Goal: Contribute content: Contribute content

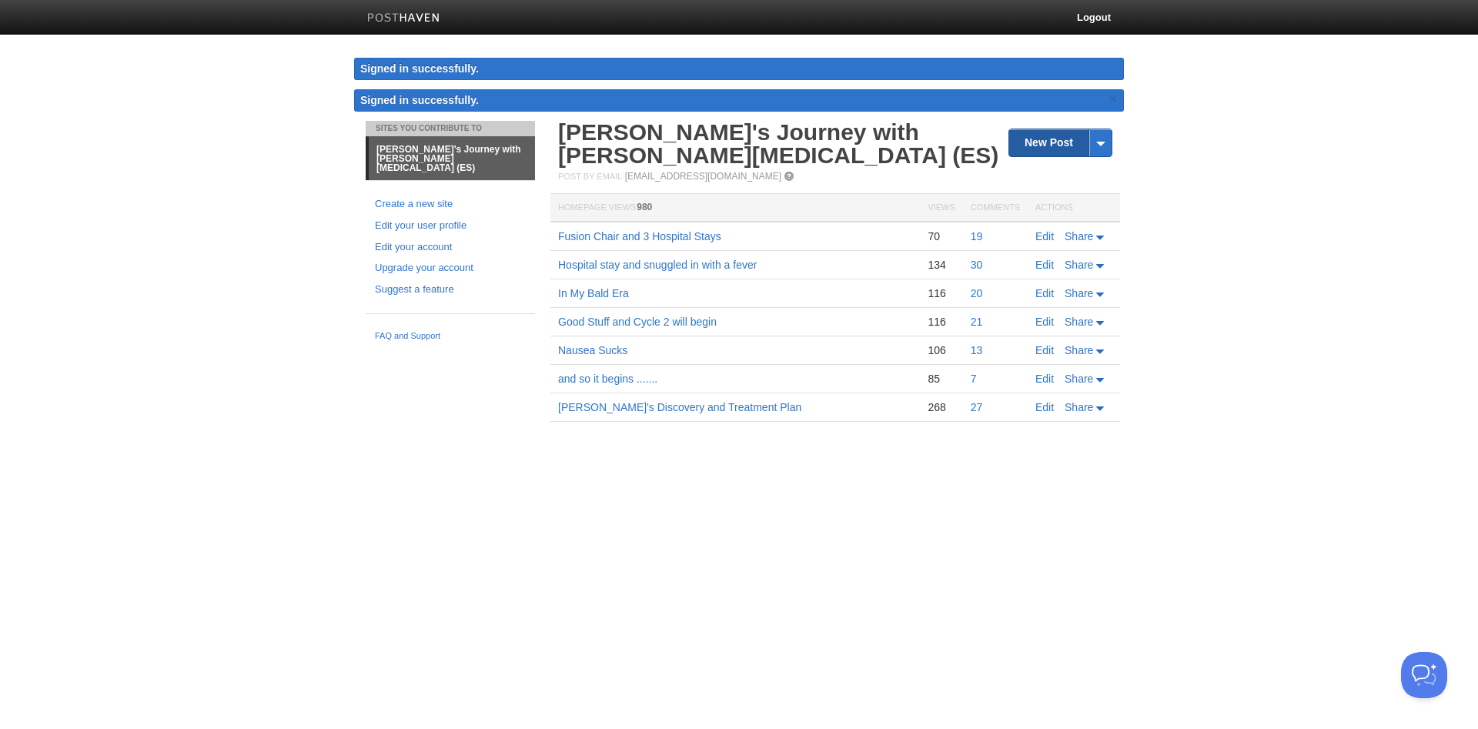
click at [1075, 146] on link "New Post" at bounding box center [1060, 142] width 102 height 27
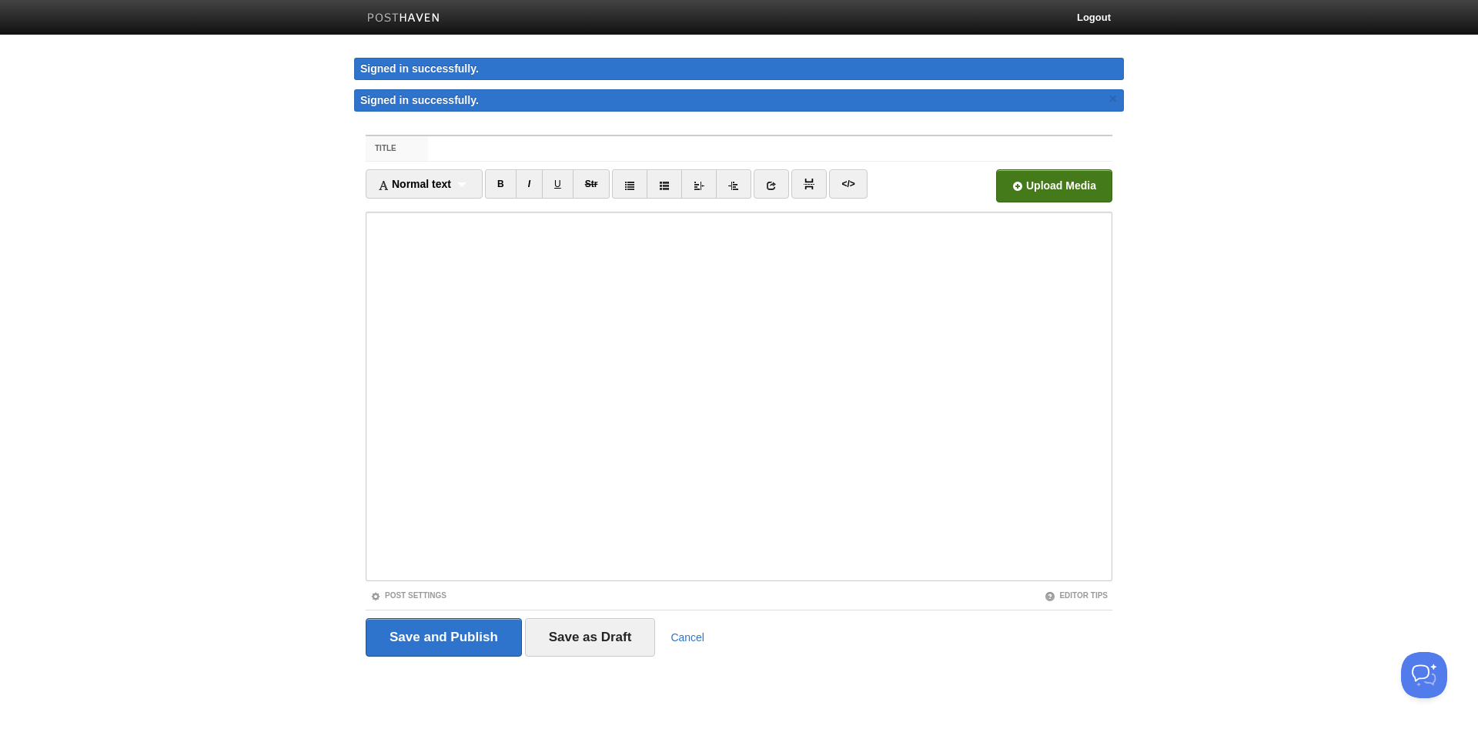
click at [1051, 179] on input "file" at bounding box center [590, 190] width 1166 height 79
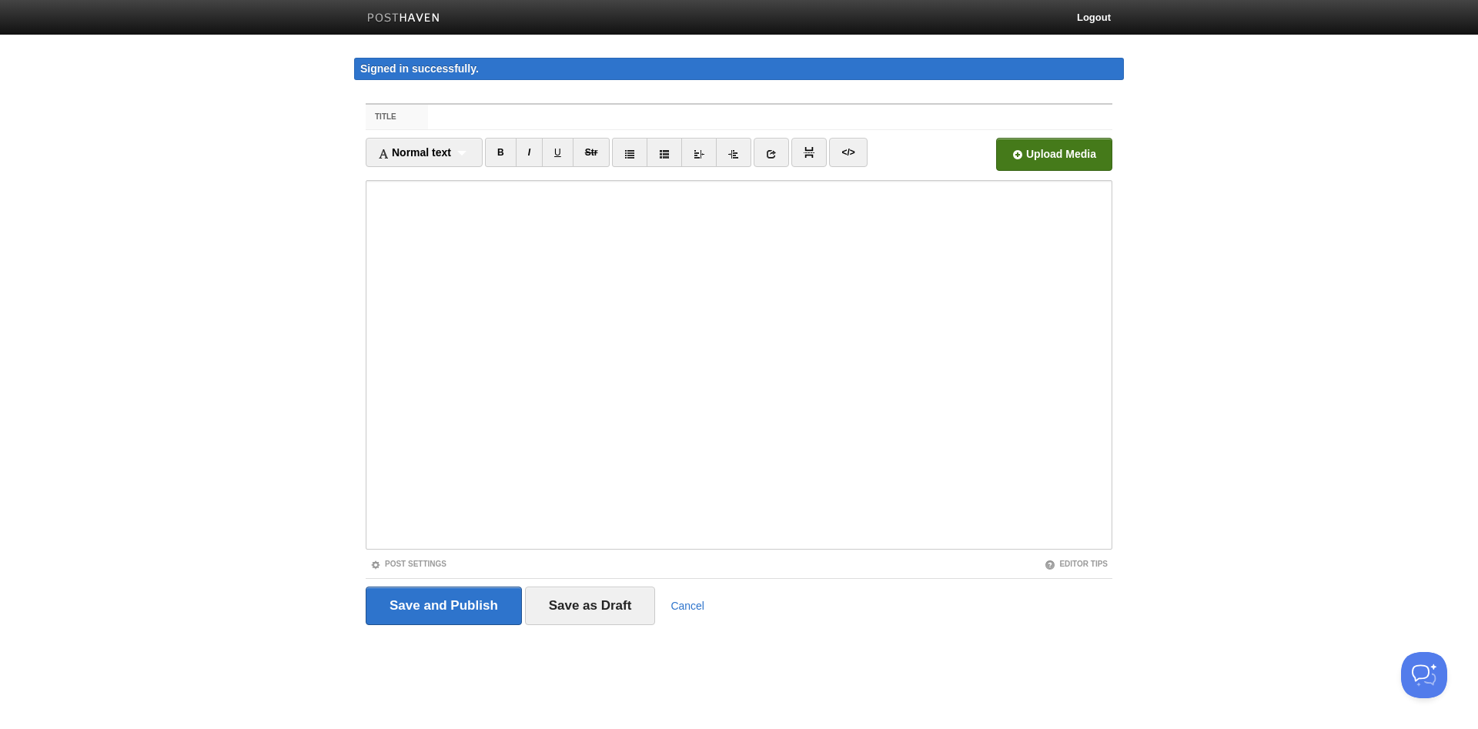
click at [1076, 159] on input "file" at bounding box center [590, 158] width 1166 height 79
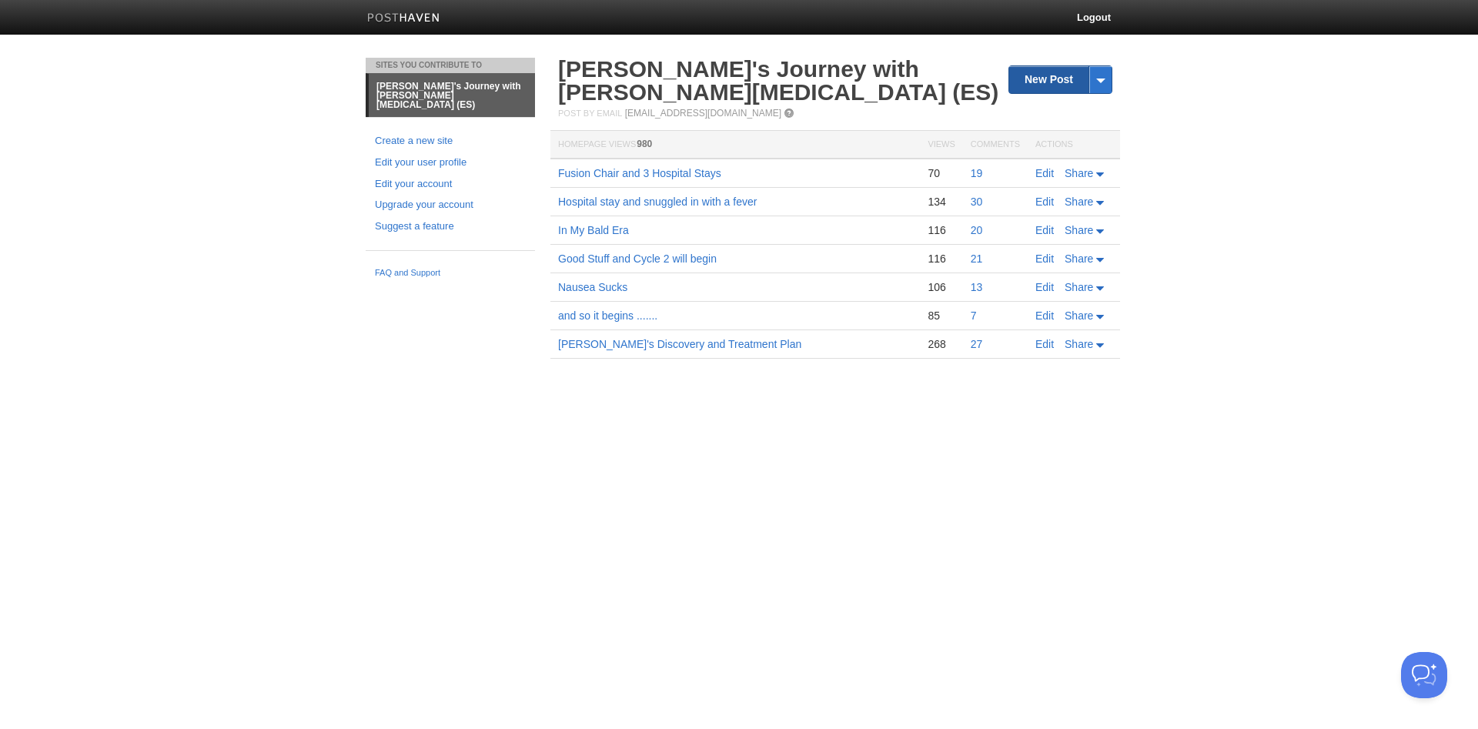
click at [1029, 82] on link "New Post" at bounding box center [1060, 79] width 102 height 27
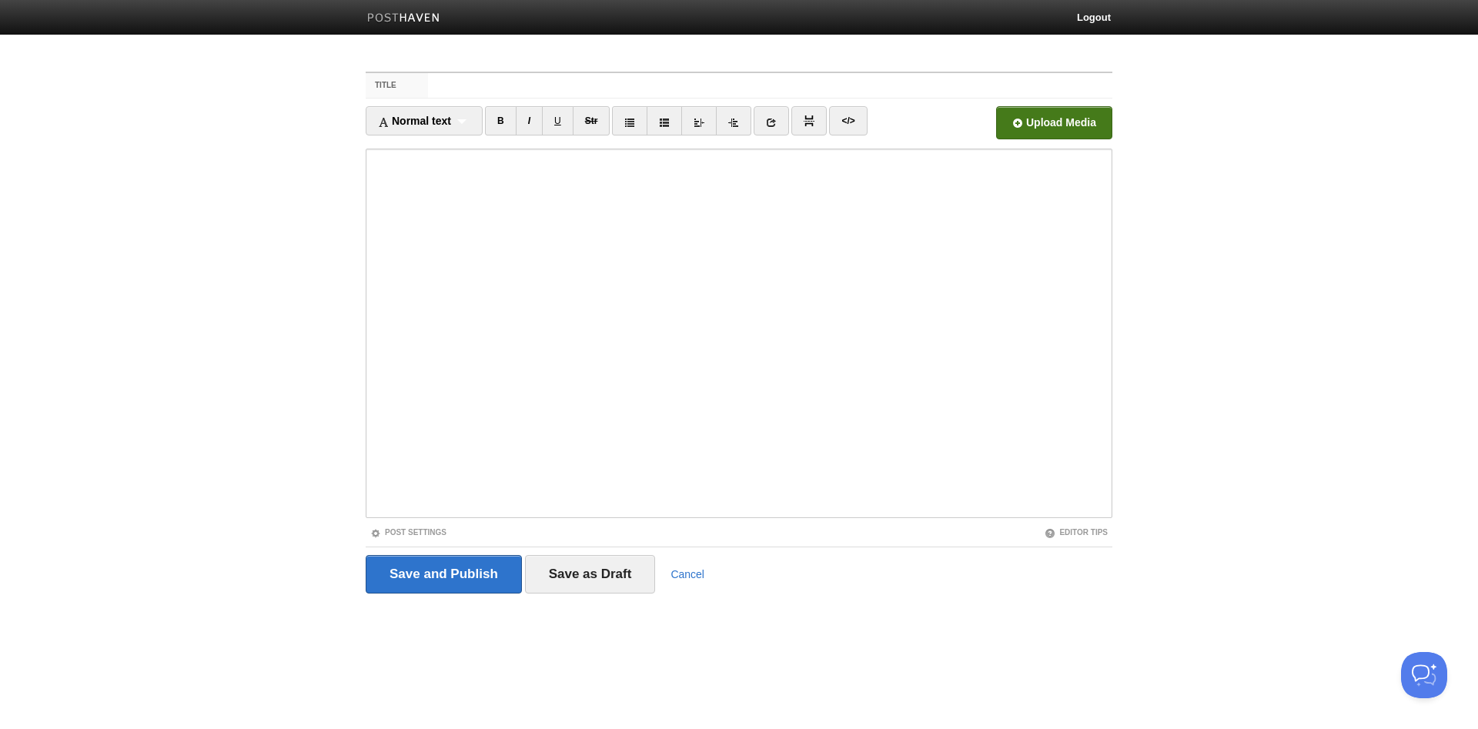
click at [1033, 128] on input "file" at bounding box center [590, 127] width 1166 height 79
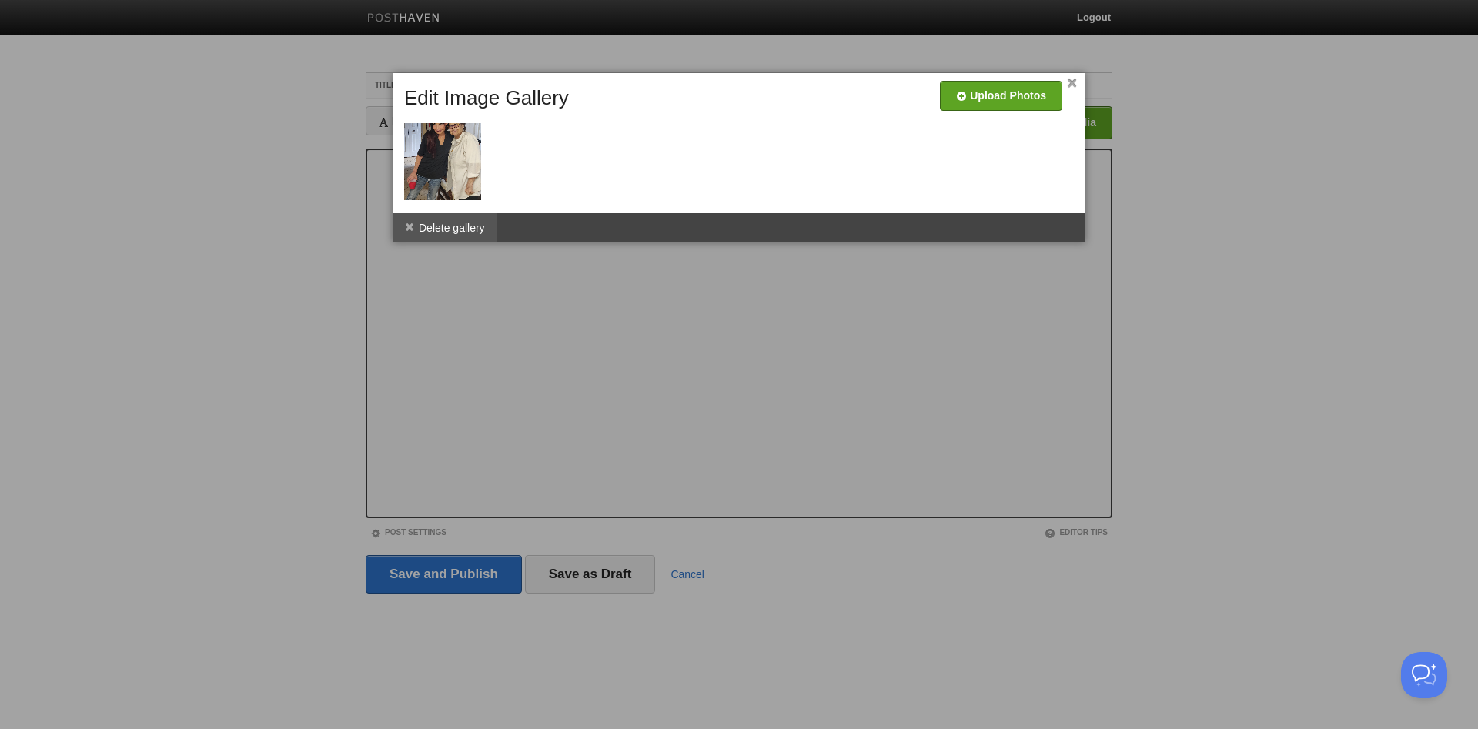
click at [408, 228] on span at bounding box center [409, 227] width 11 height 11
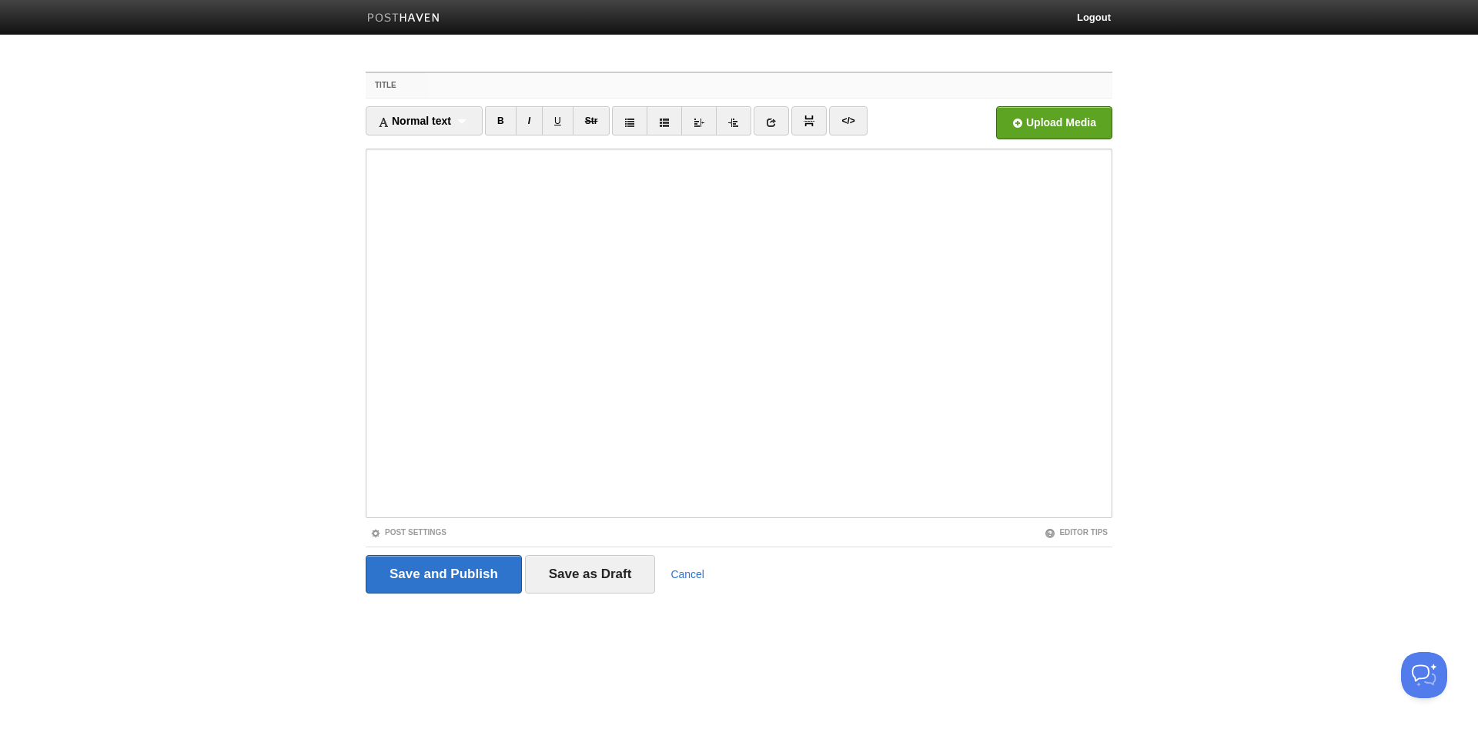
click at [1055, 90] on input "Title" at bounding box center [770, 85] width 684 height 25
click at [1047, 119] on input "file" at bounding box center [590, 127] width 1166 height 79
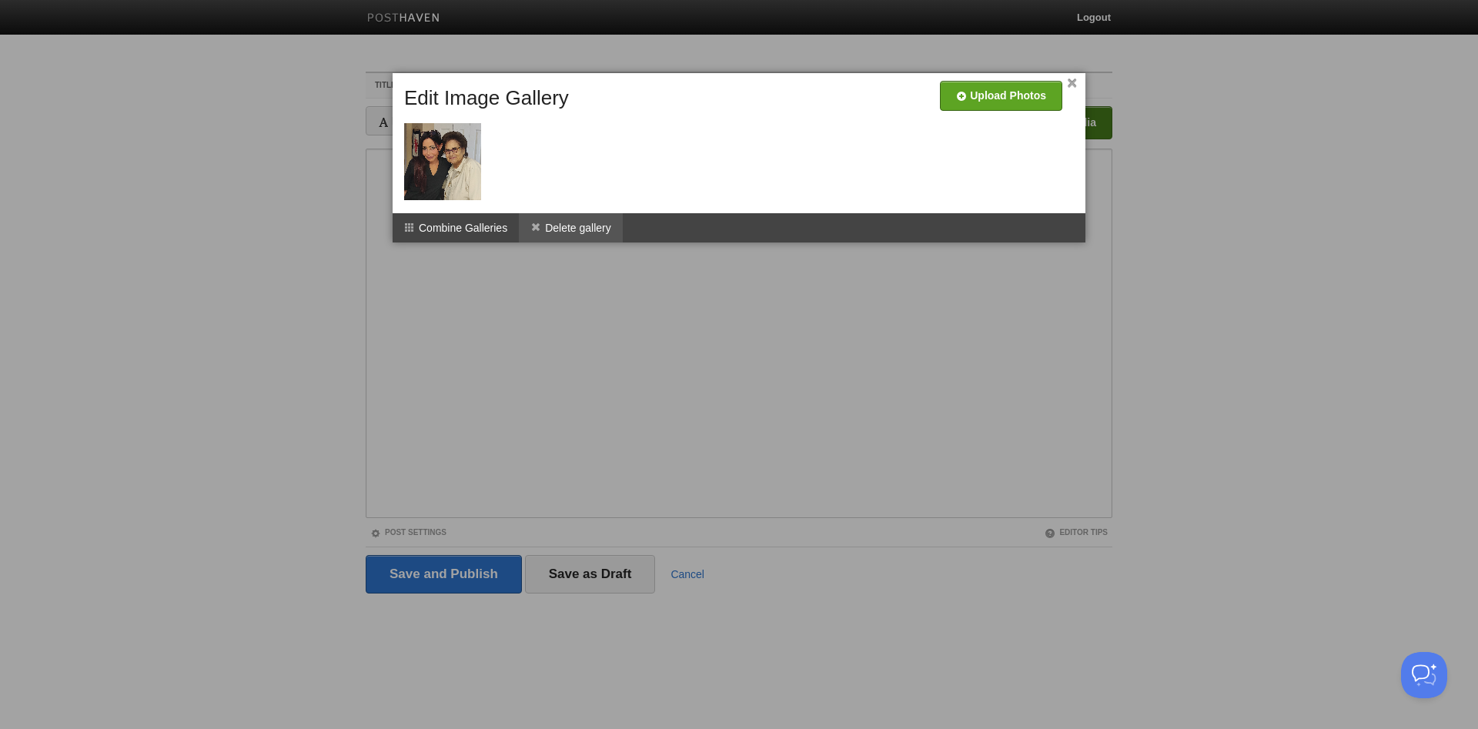
click at [576, 230] on li "Delete gallery" at bounding box center [571, 227] width 104 height 29
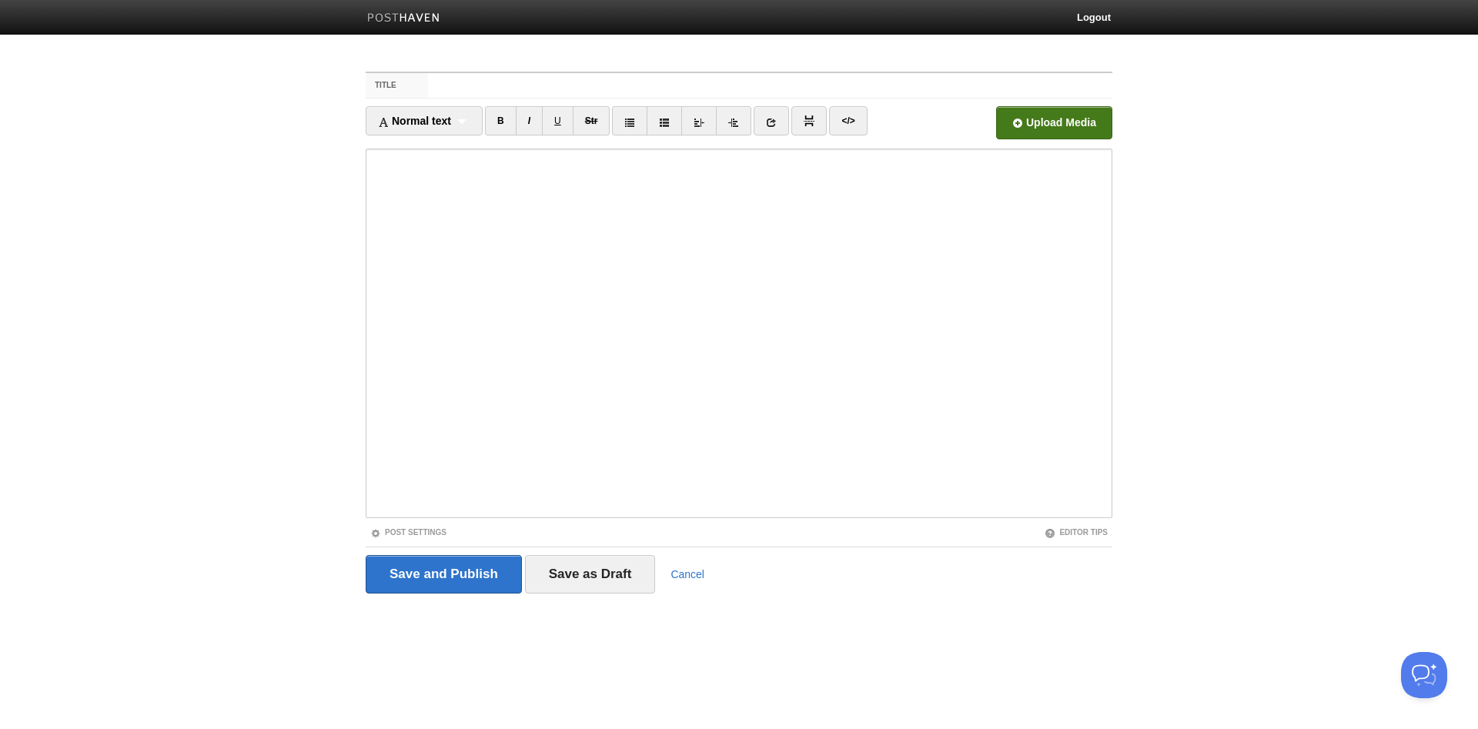
click at [1055, 126] on input "file" at bounding box center [590, 127] width 1166 height 79
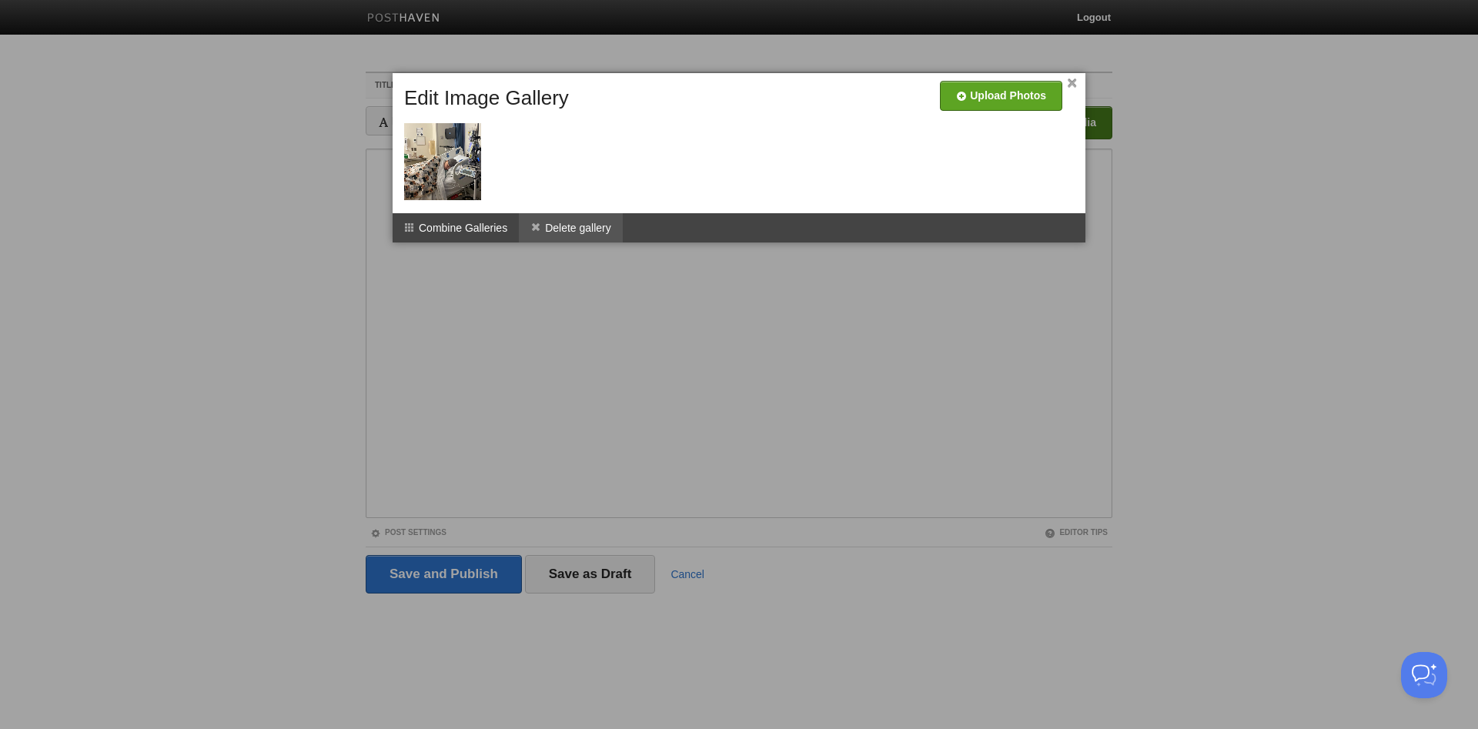
click at [535, 219] on li "Delete gallery" at bounding box center [571, 227] width 104 height 29
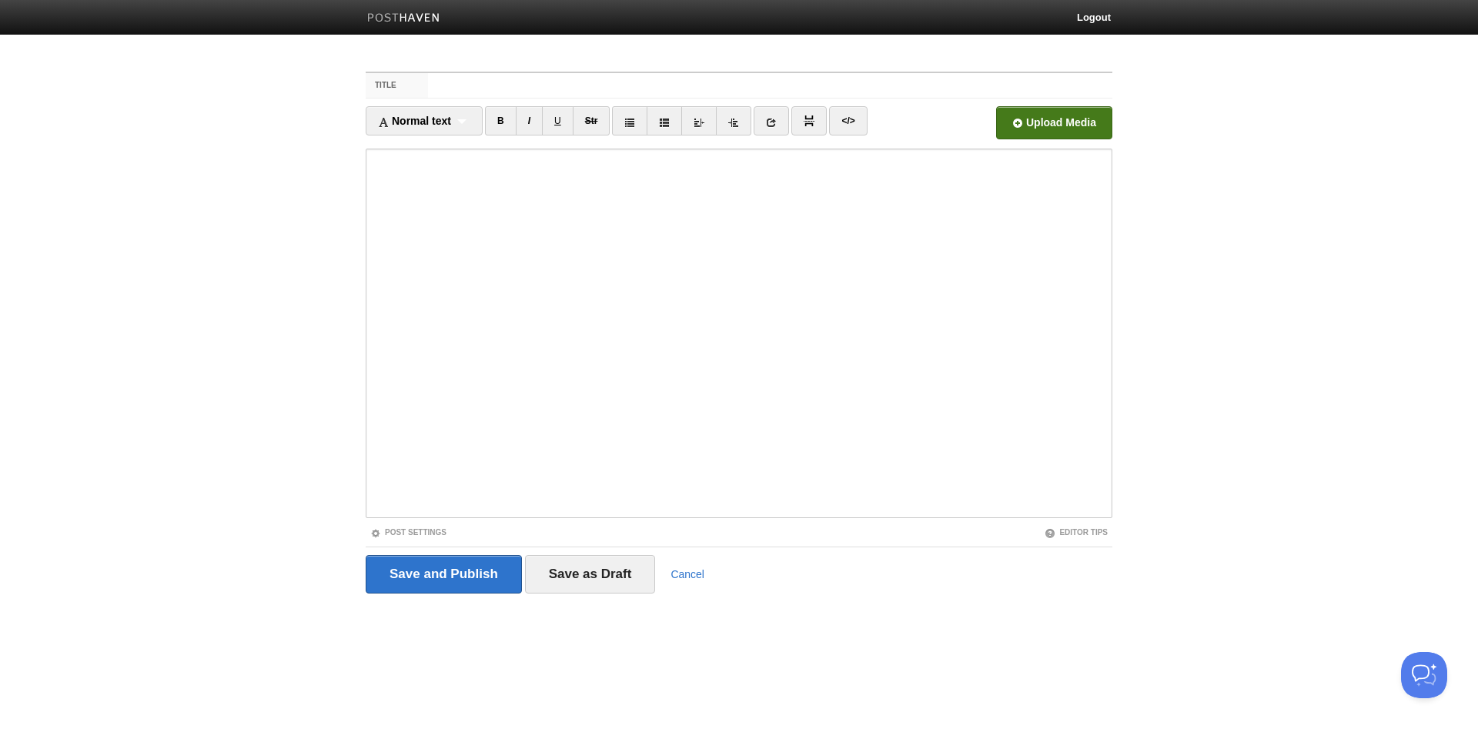
click at [1068, 125] on input "file" at bounding box center [590, 127] width 1166 height 79
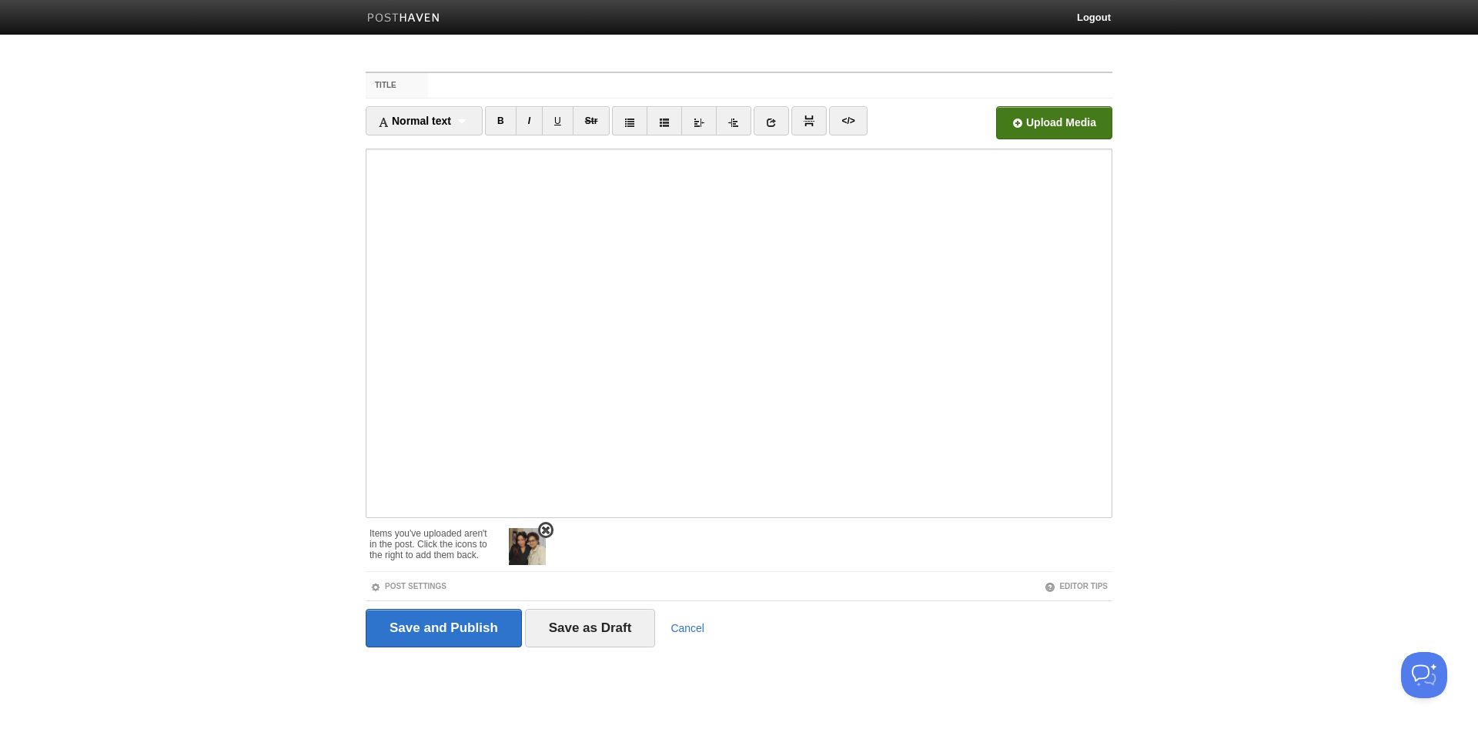
click at [544, 530] on span at bounding box center [545, 530] width 11 height 11
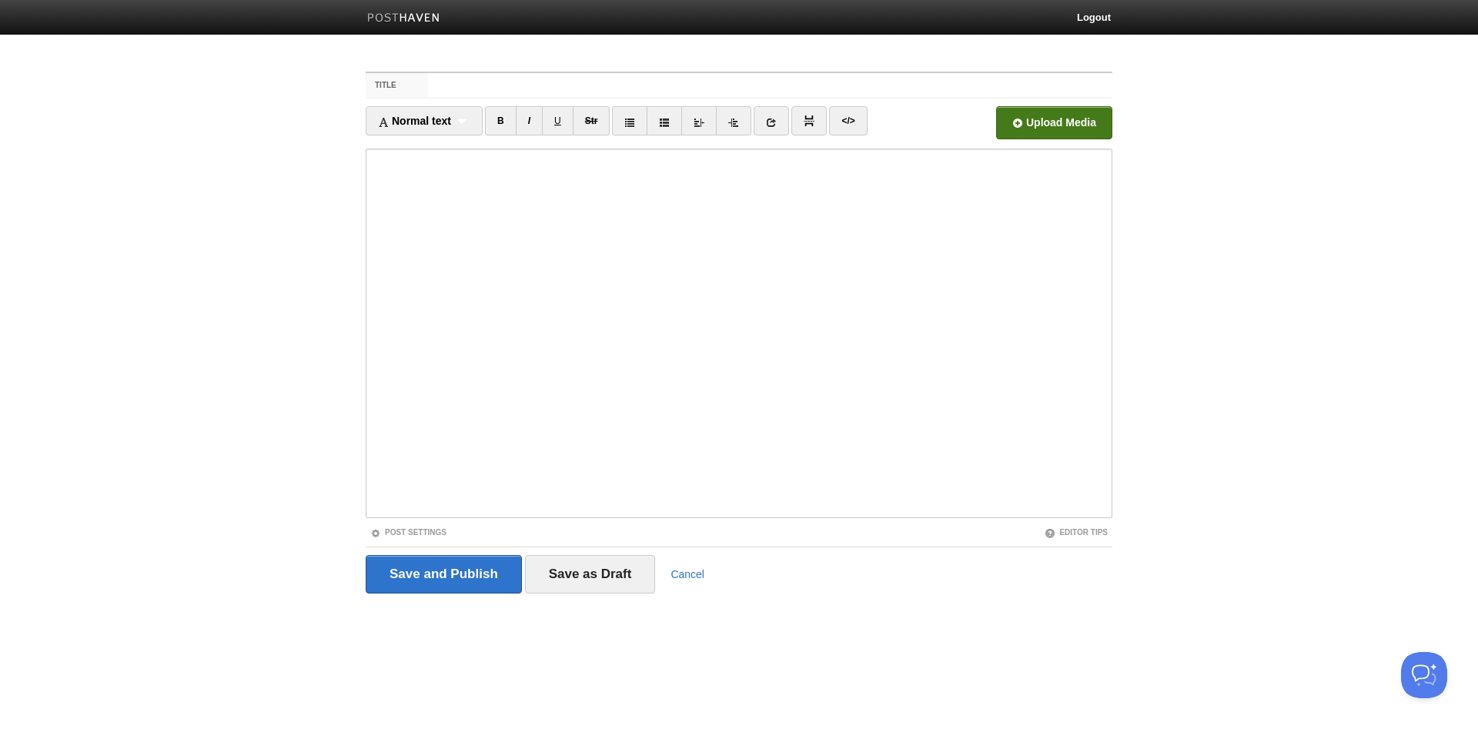
click at [1059, 116] on input "file" at bounding box center [590, 127] width 1166 height 79
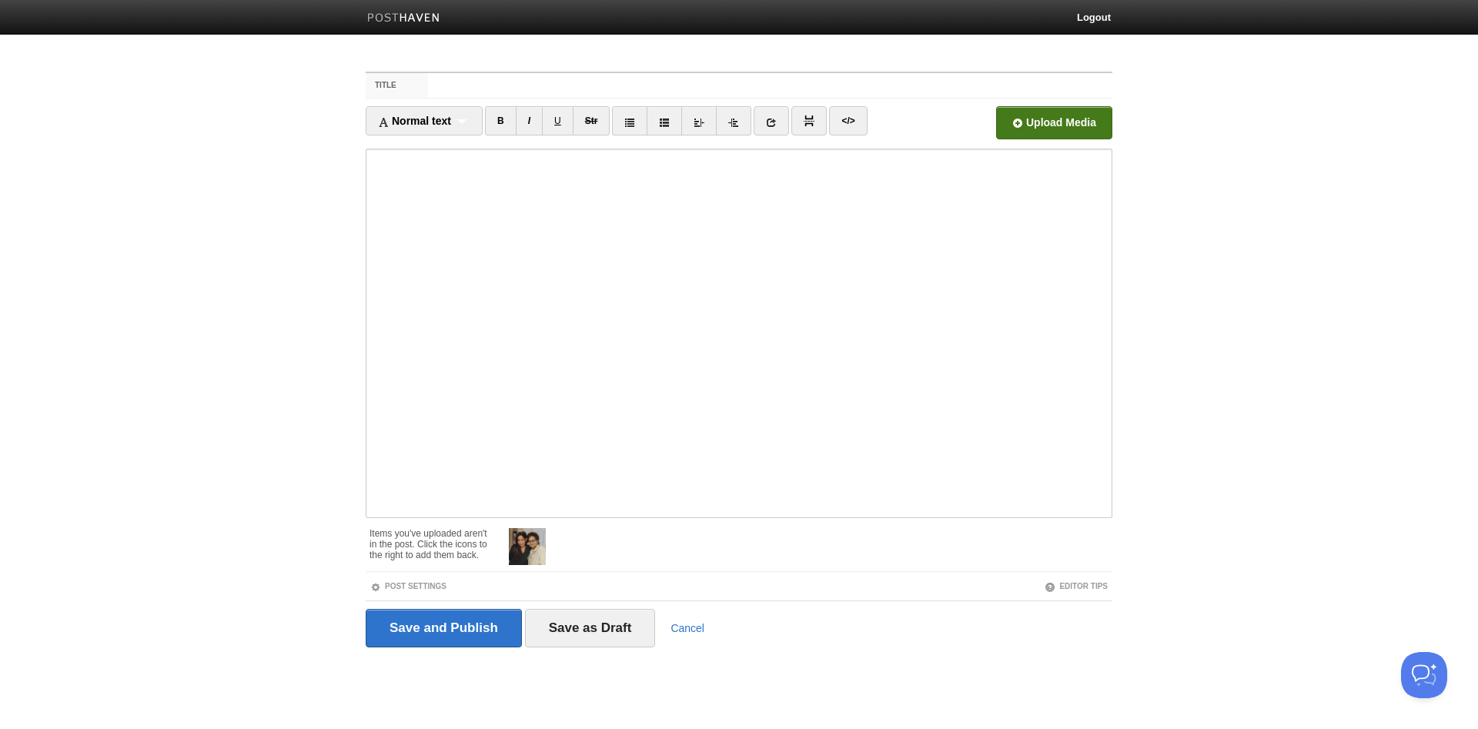
click at [548, 521] on div at bounding box center [802, 544] width 619 height 49
click at [549, 530] on span at bounding box center [545, 530] width 11 height 11
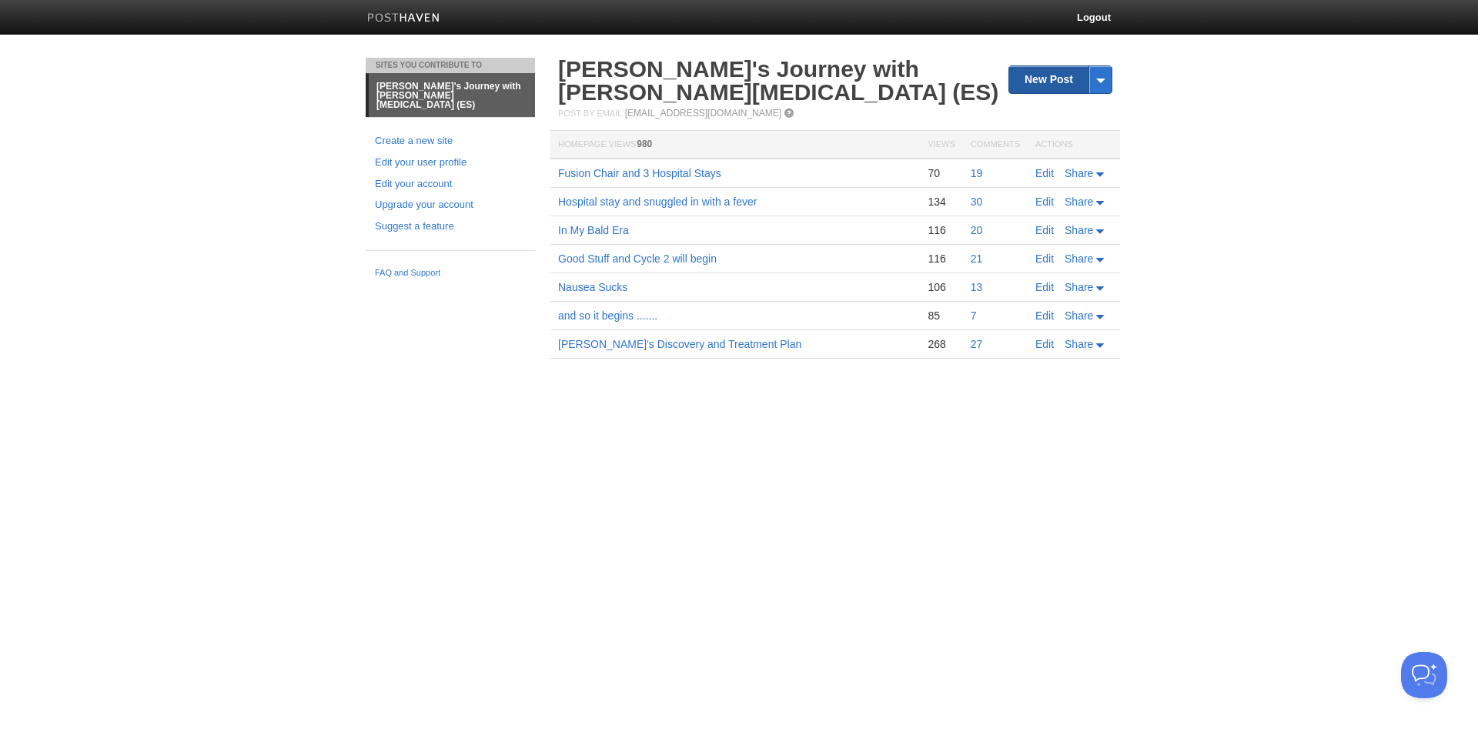
click at [1056, 77] on link "New Post" at bounding box center [1060, 79] width 102 height 27
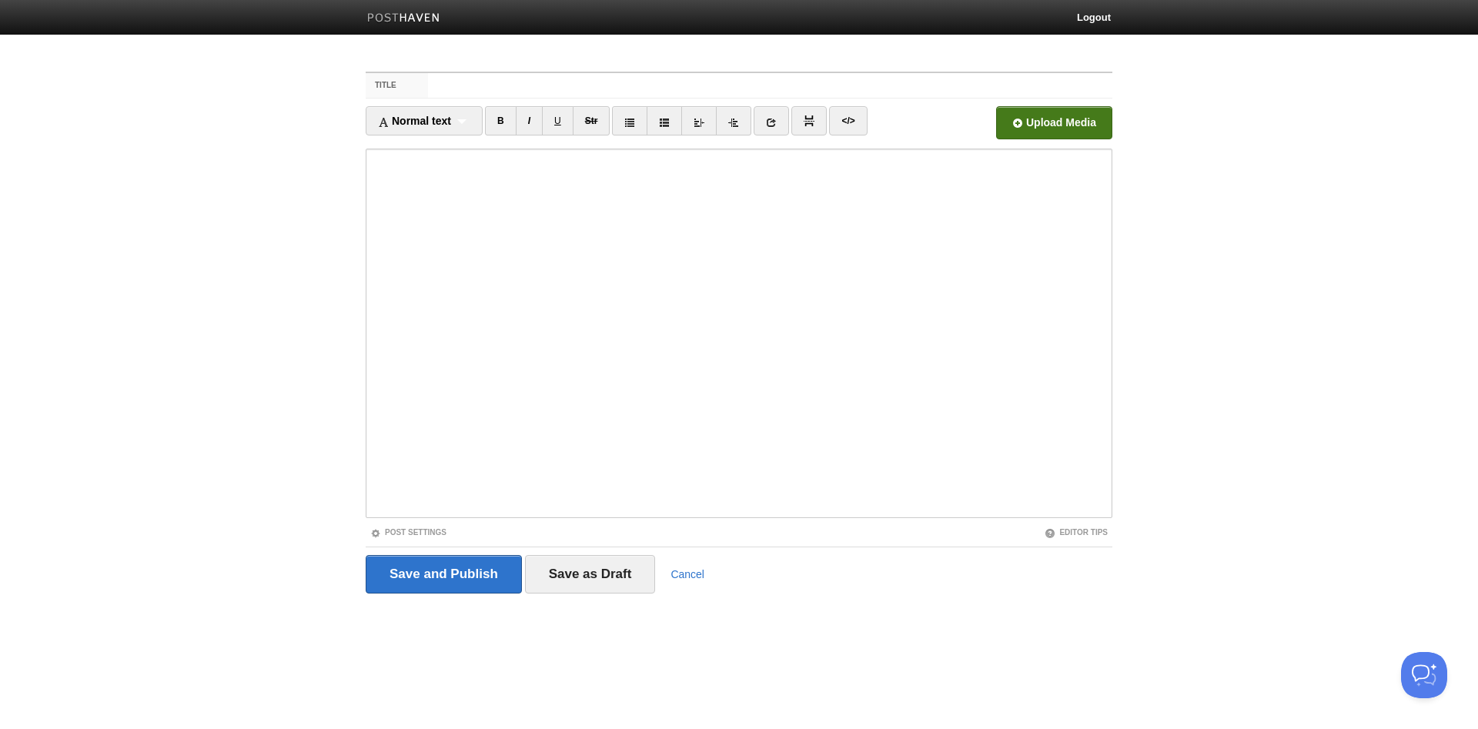
click at [1039, 122] on input "file" at bounding box center [590, 127] width 1166 height 79
click at [1031, 119] on input "file" at bounding box center [590, 127] width 1166 height 79
click at [1005, 122] on input "file" at bounding box center [590, 127] width 1166 height 79
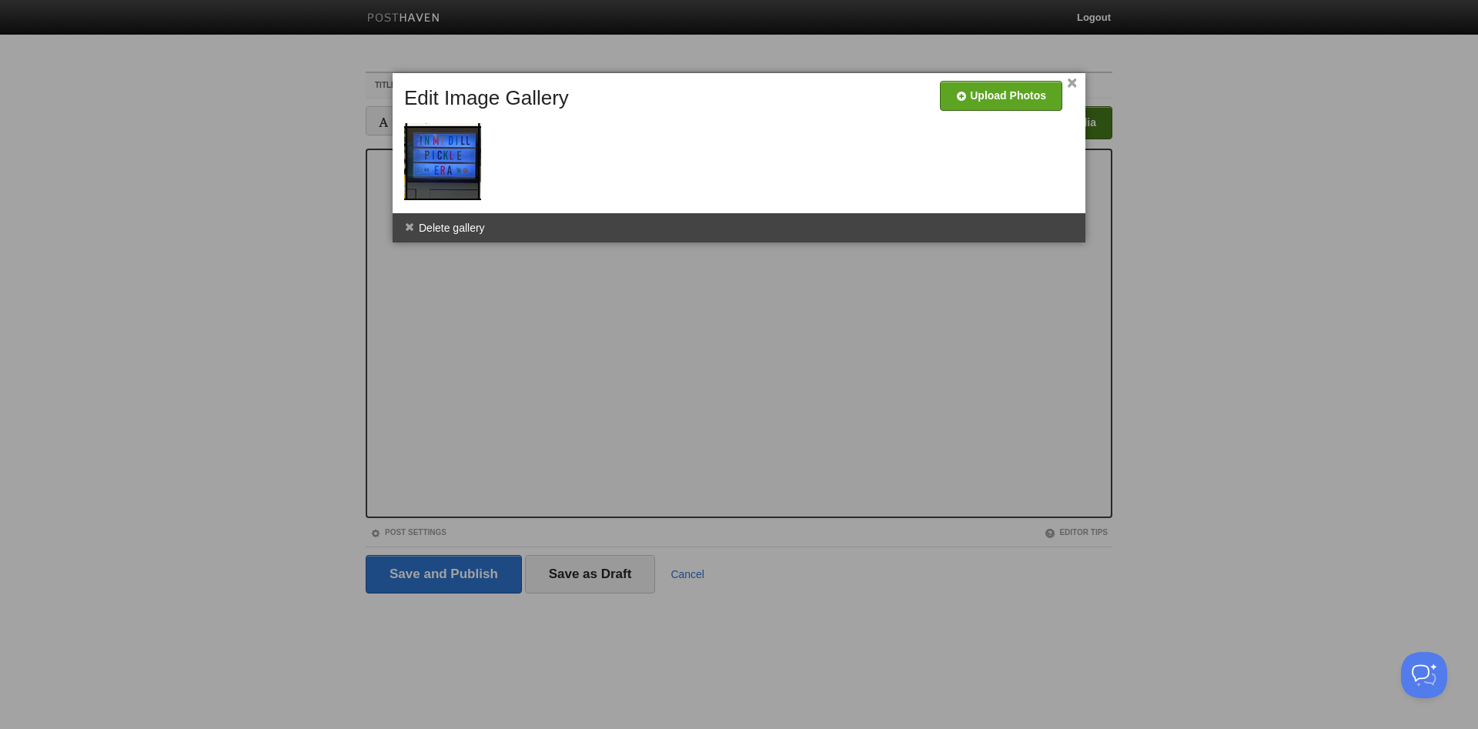
click at [0, 0] on span at bounding box center [0, 0] width 0 height 0
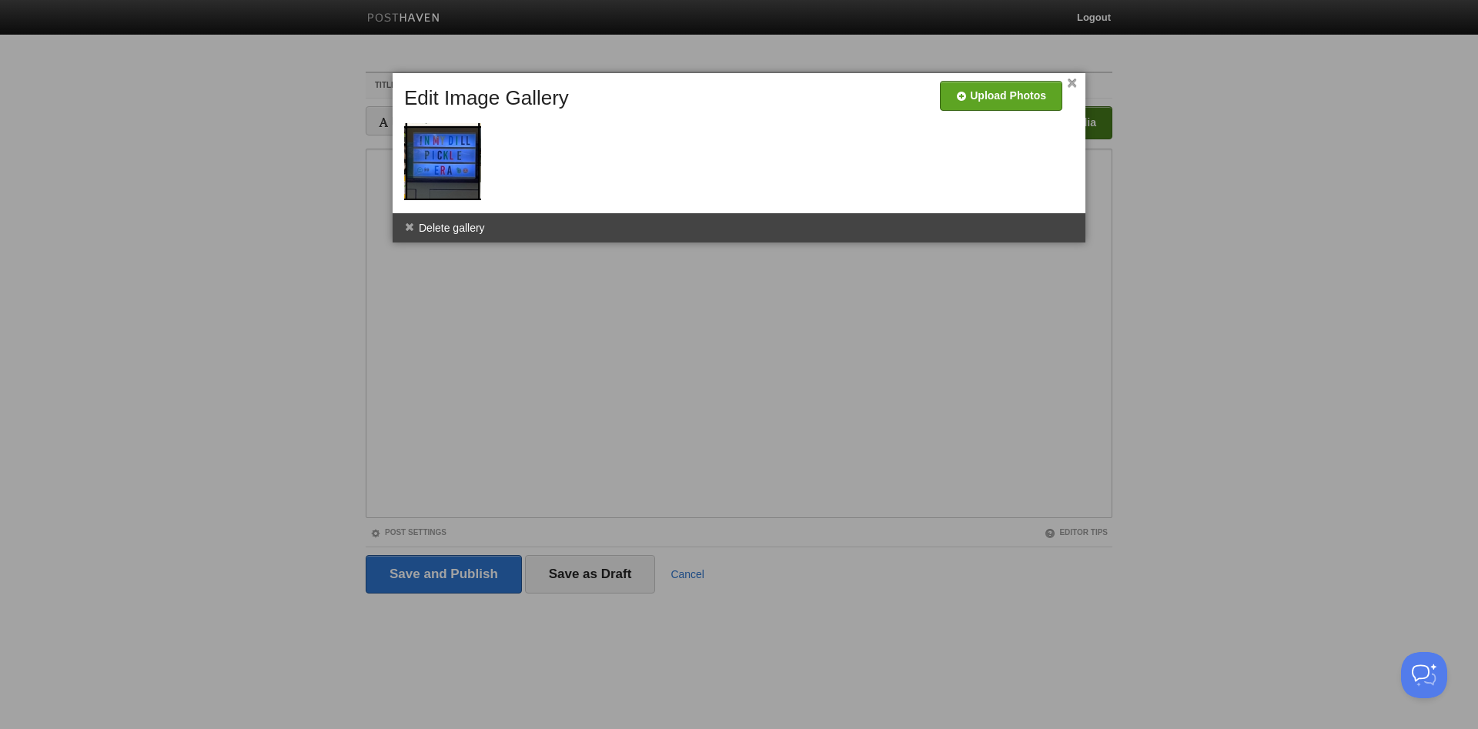
click at [504, 168] on div at bounding box center [742, 146] width 685 height 123
click at [1073, 80] on link "×" at bounding box center [1072, 83] width 10 height 8
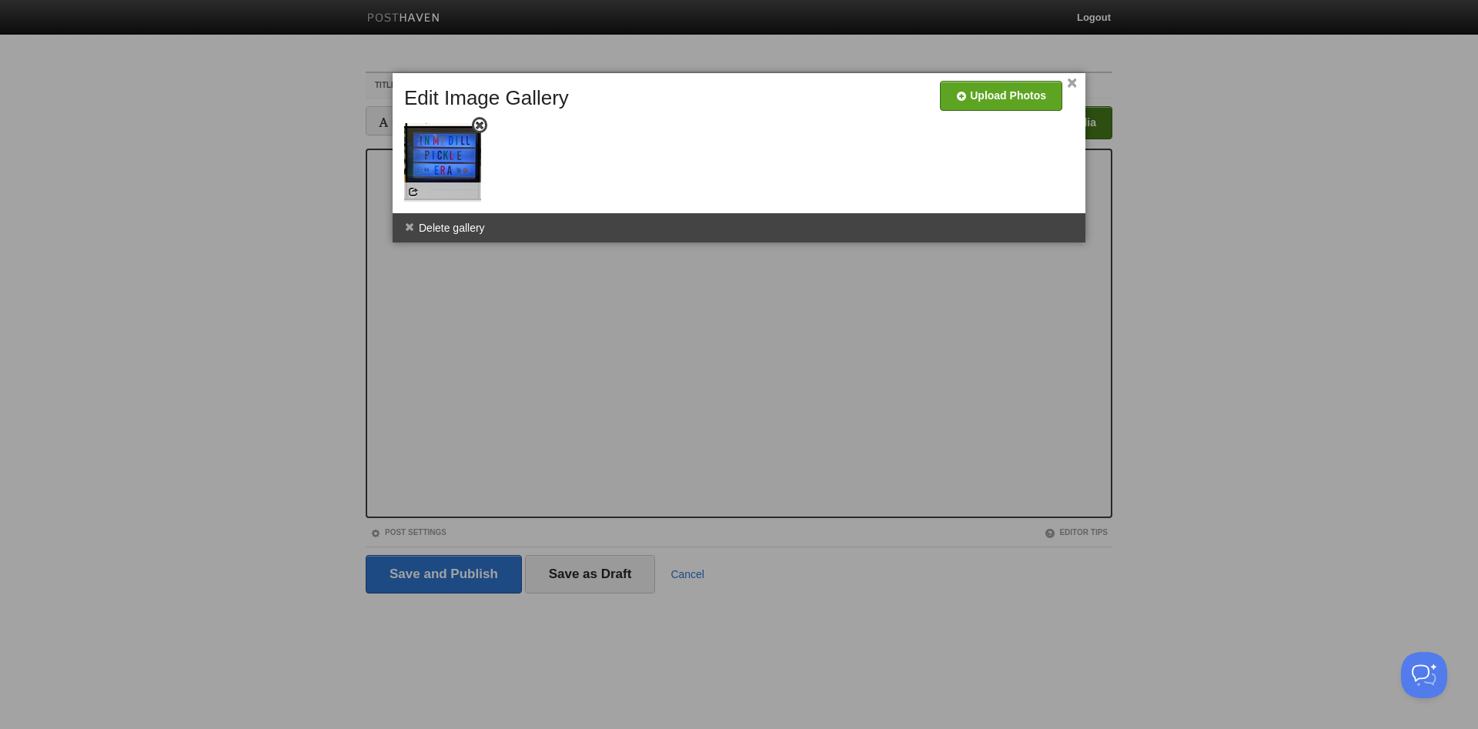
click at [477, 123] on span at bounding box center [479, 125] width 11 height 11
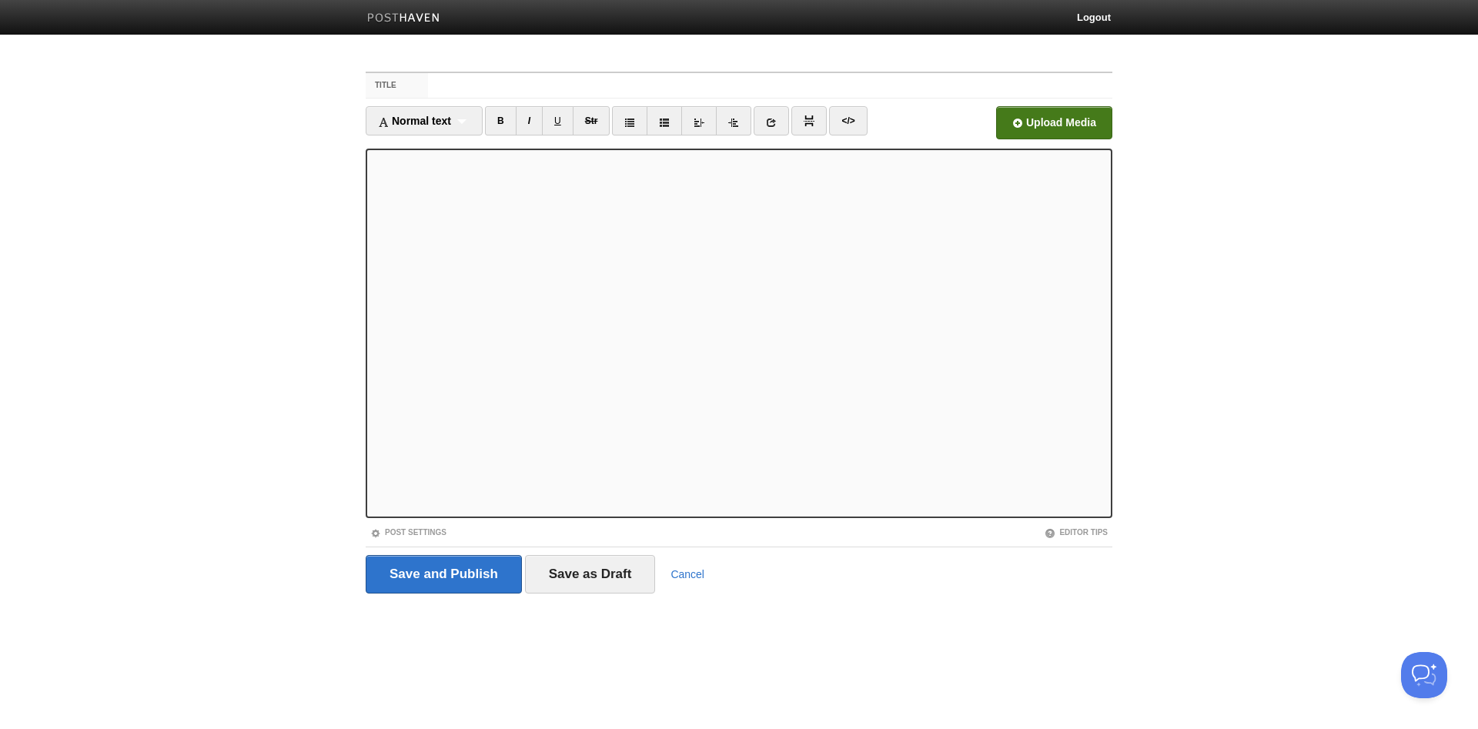
click at [1039, 129] on input "file" at bounding box center [590, 127] width 1166 height 79
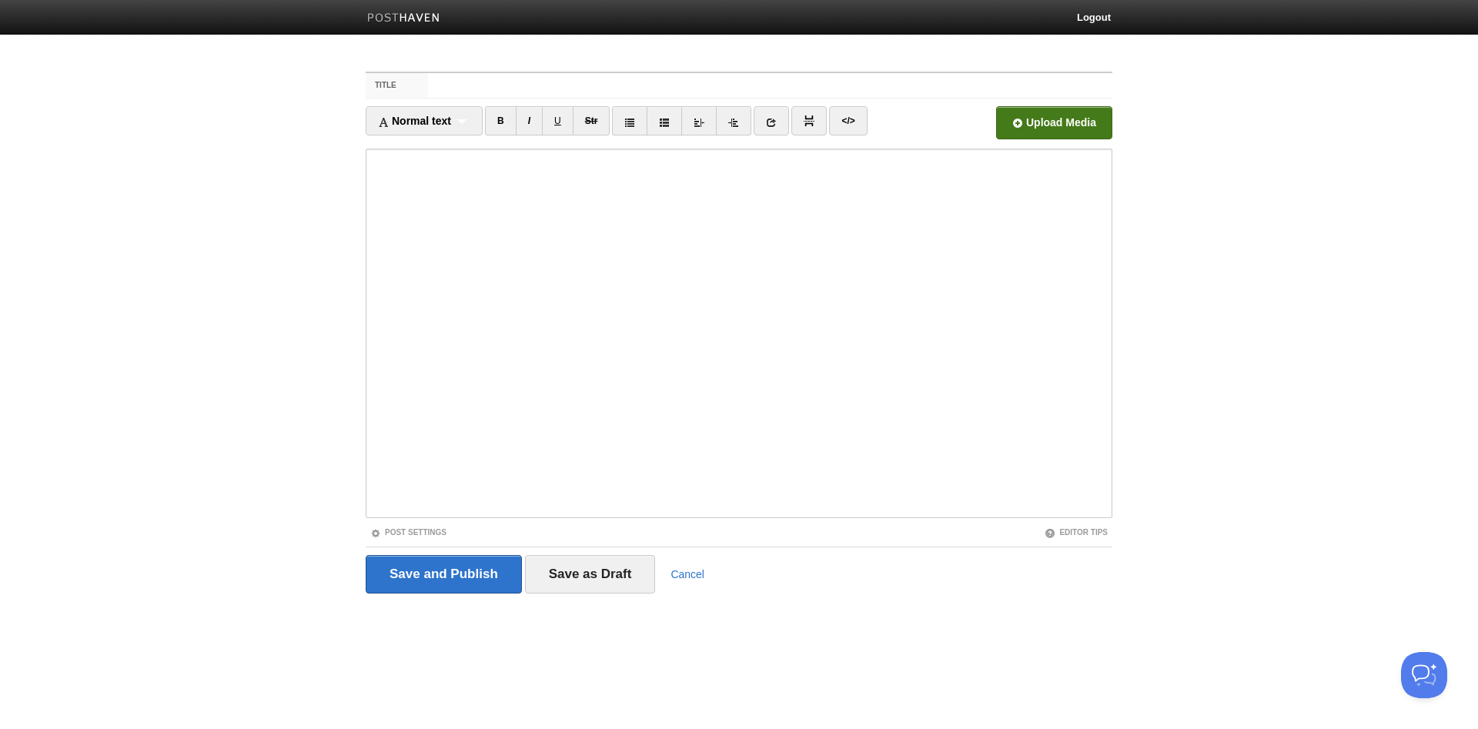
click at [1032, 129] on input "file" at bounding box center [590, 127] width 1166 height 79
click at [1024, 135] on input "file" at bounding box center [590, 127] width 1166 height 79
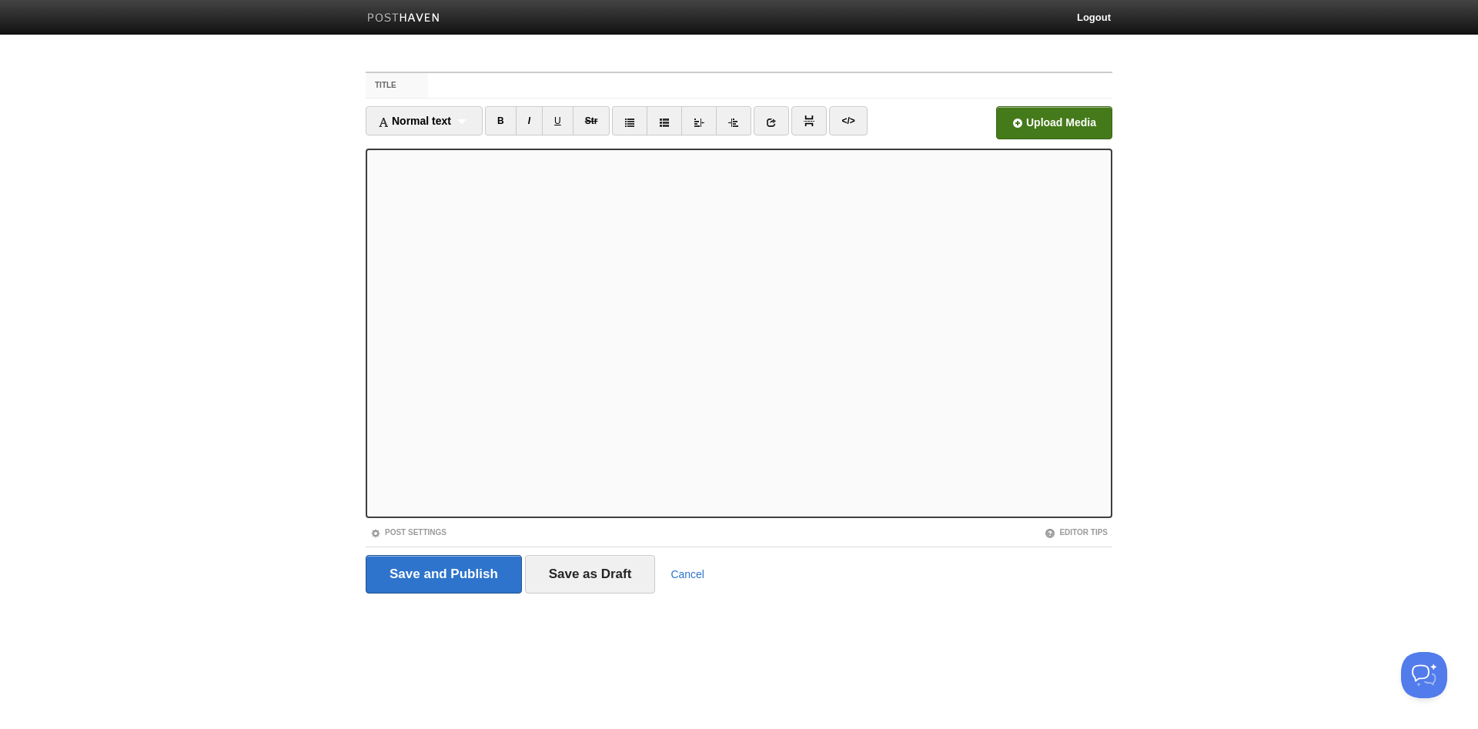
click at [1029, 122] on input "file" at bounding box center [590, 127] width 1166 height 79
